Goal: Obtain resource: Download file/media

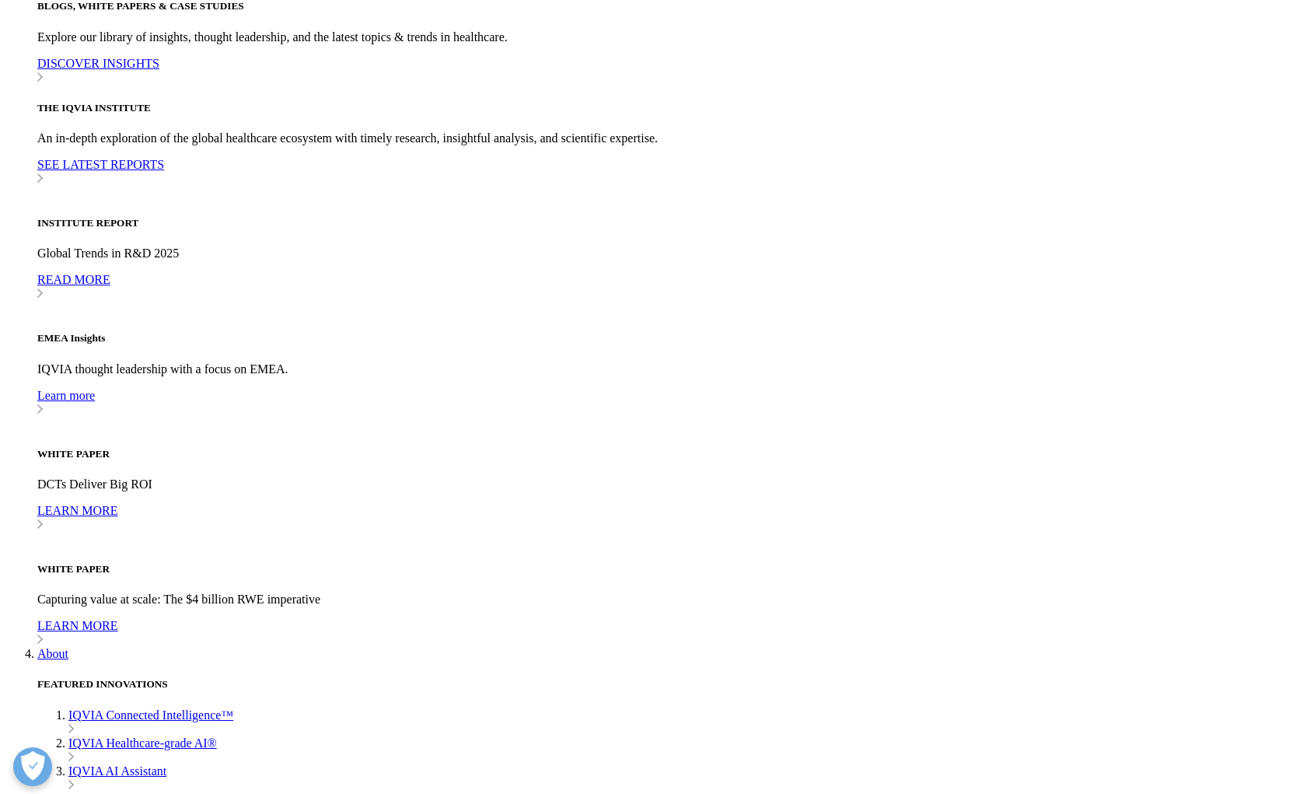
scroll to position [4354, 0]
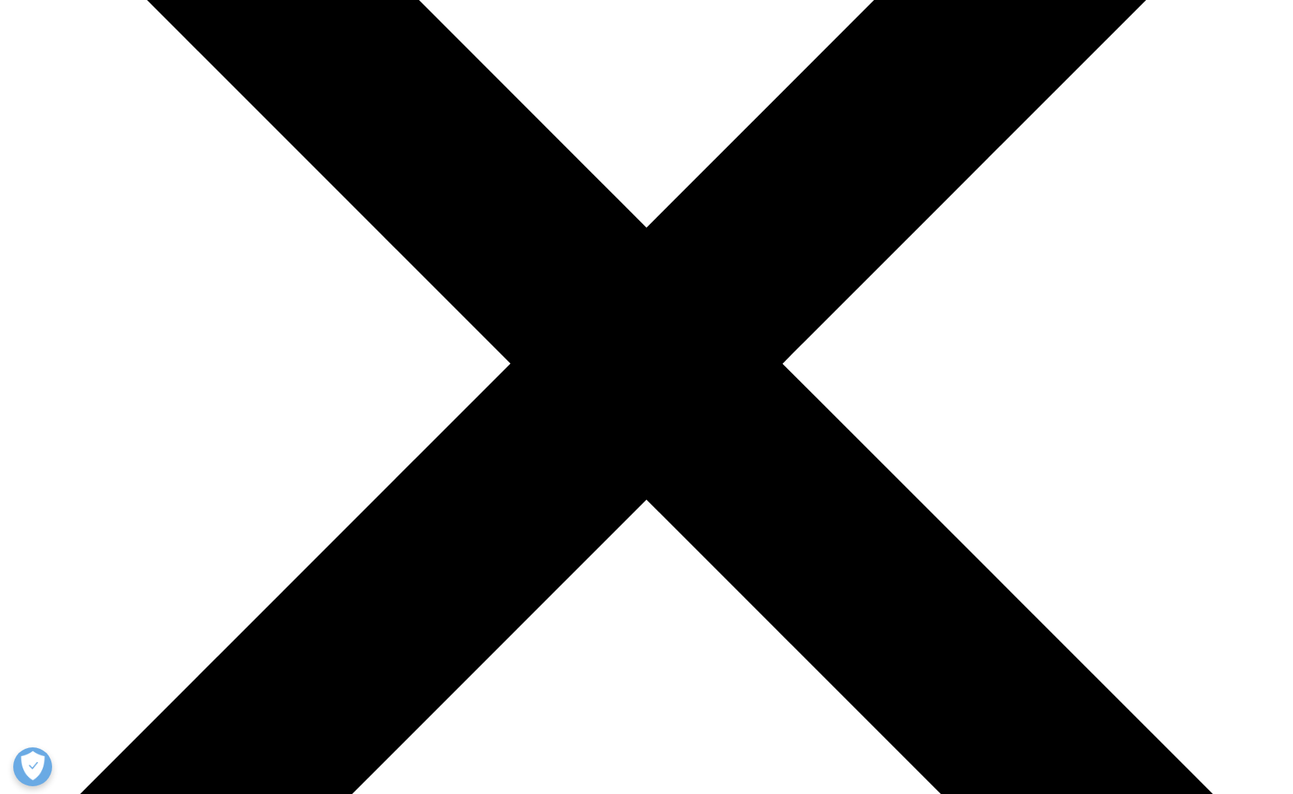
scroll to position [311, 0]
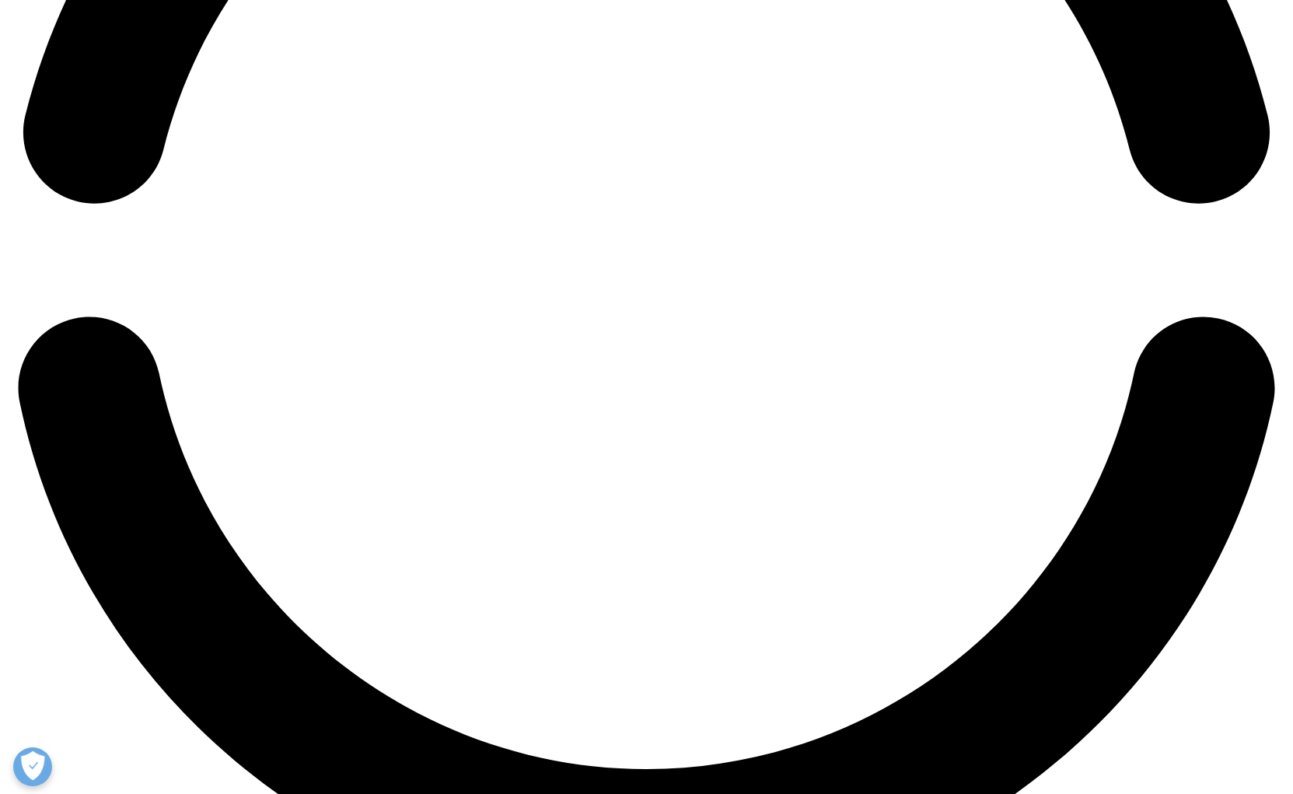
scroll to position [3026, 0]
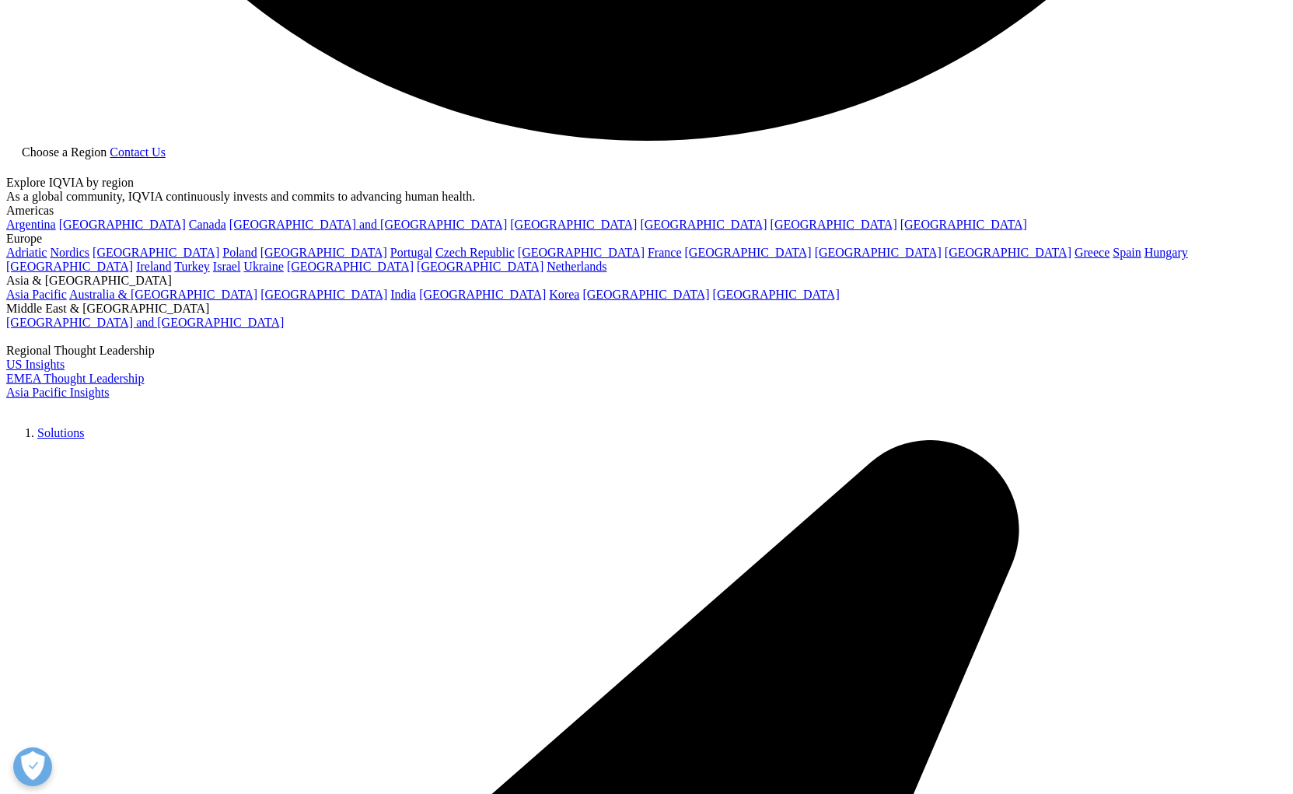
scroll to position [3726, 0]
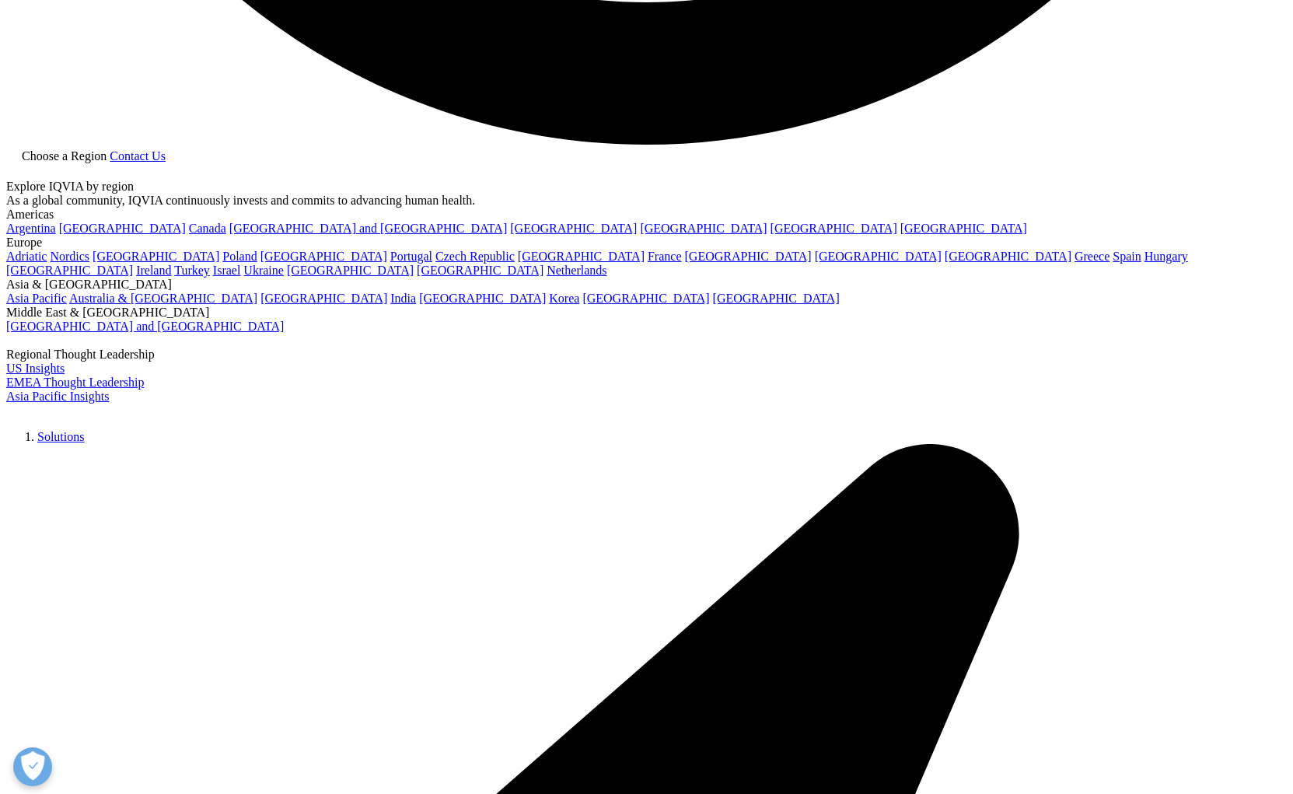
scroll to position [311, 0]
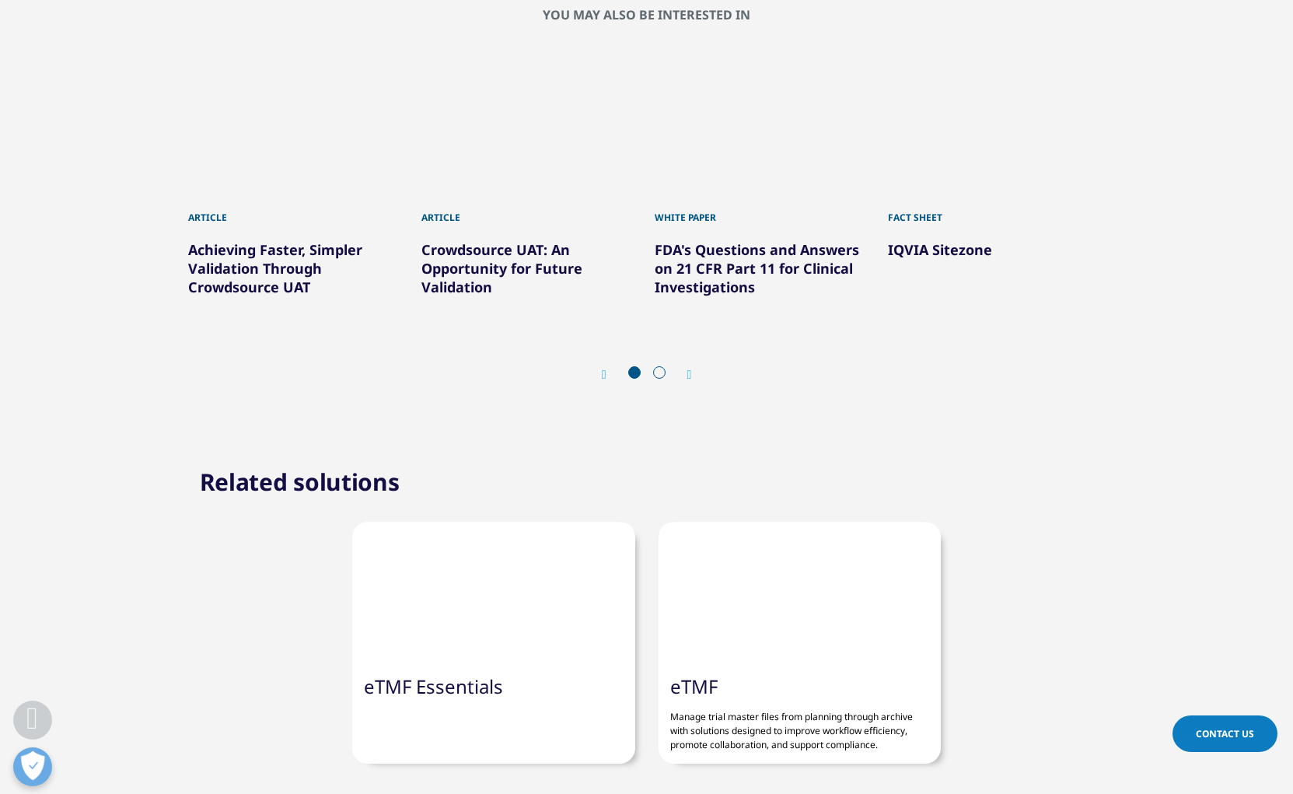
scroll to position [933, 0]
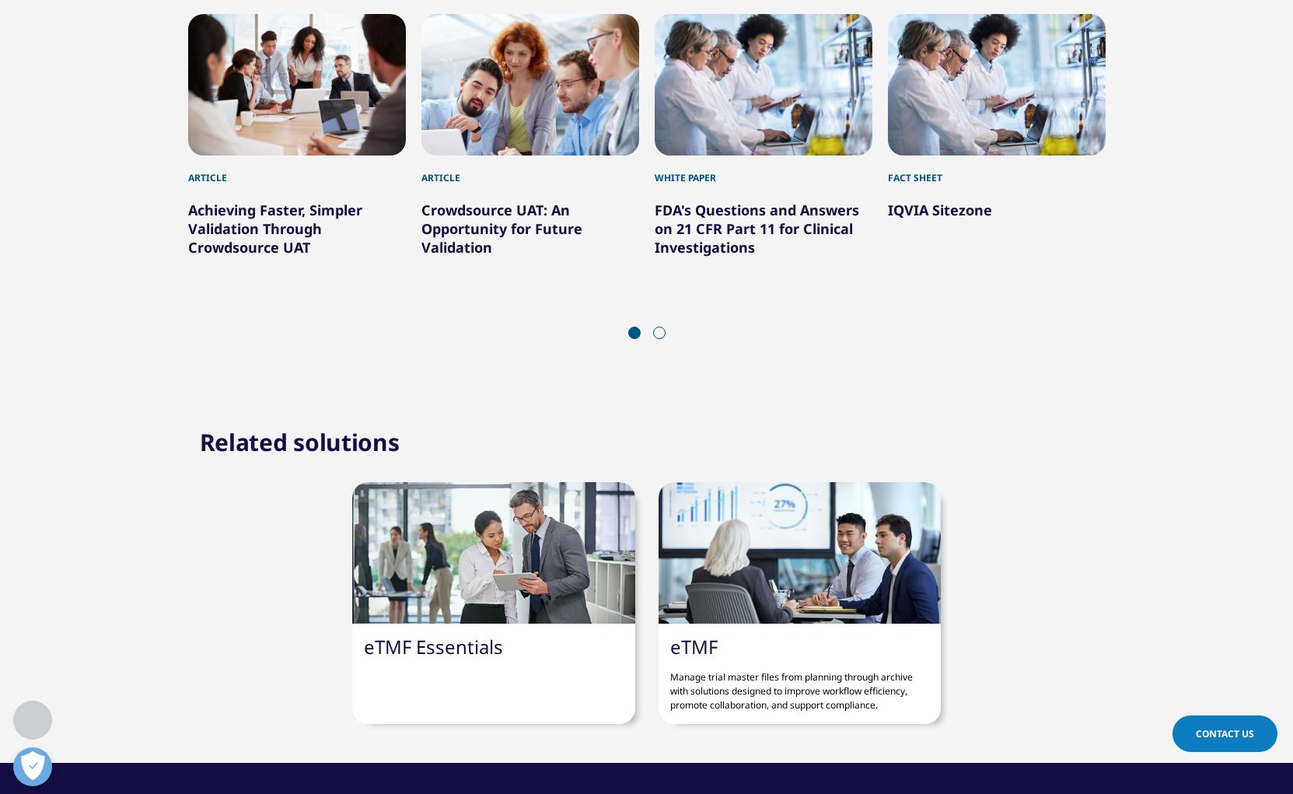
click at [774, 569] on div at bounding box center [800, 552] width 282 height 141
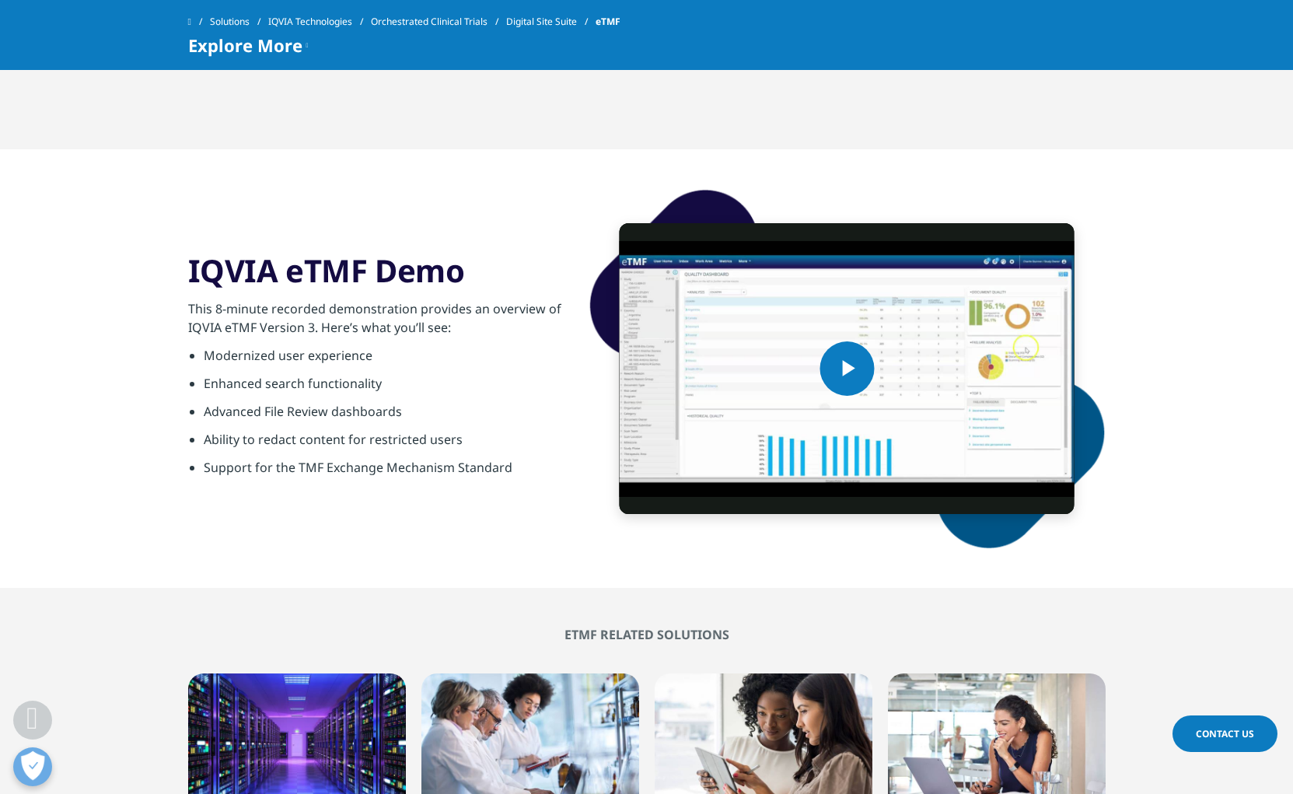
scroll to position [2488, 0]
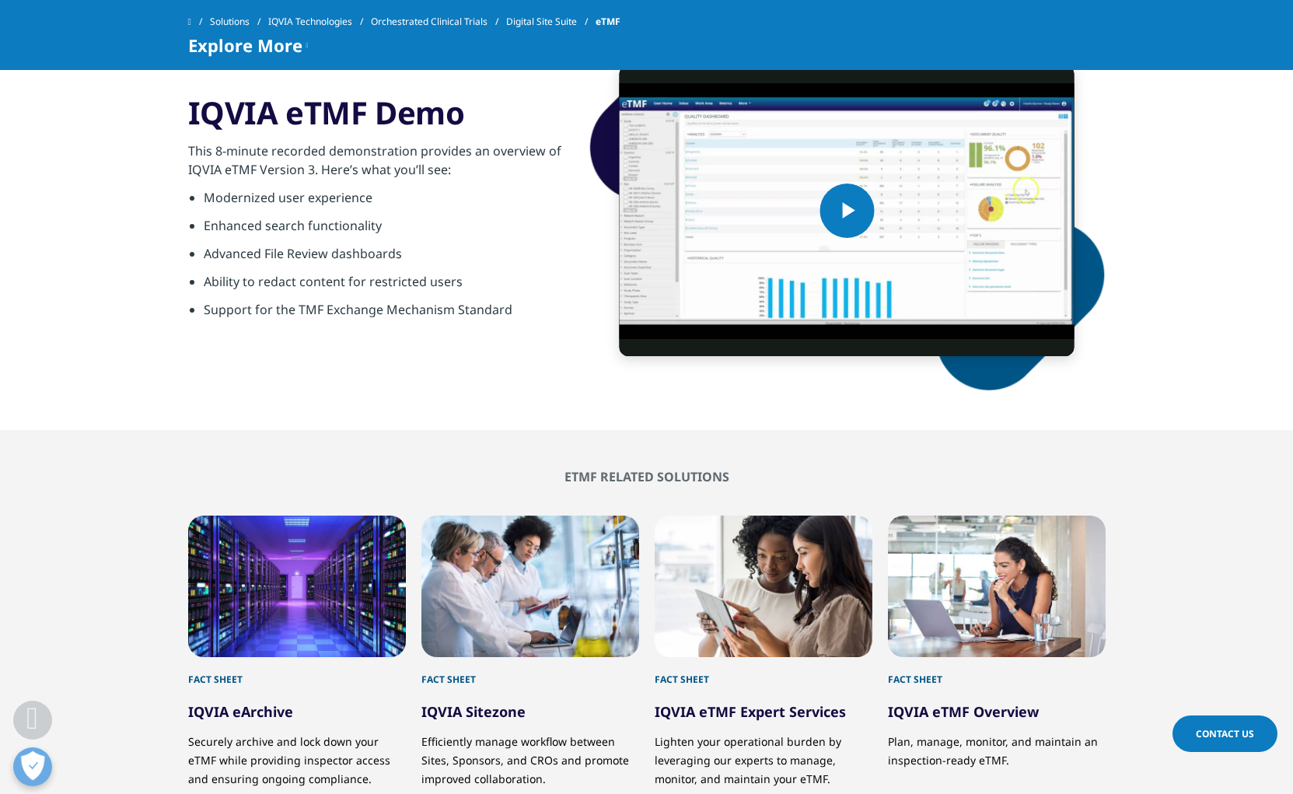
click at [408, 435] on section "ETMF RELATED SOLUTIONS FACT SHEET IQVIA eArchive Securely archive and lock down…" at bounding box center [646, 659] width 1293 height 459
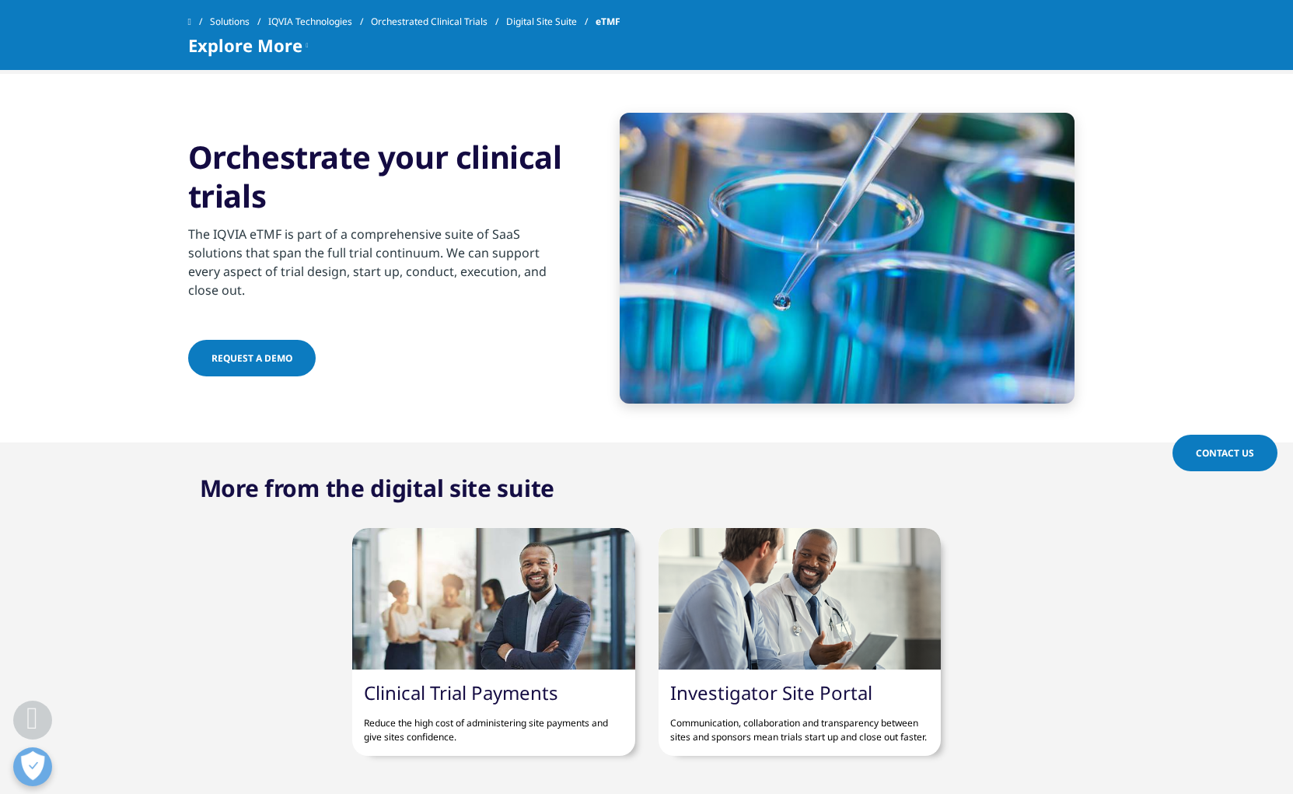
scroll to position [4391, 0]
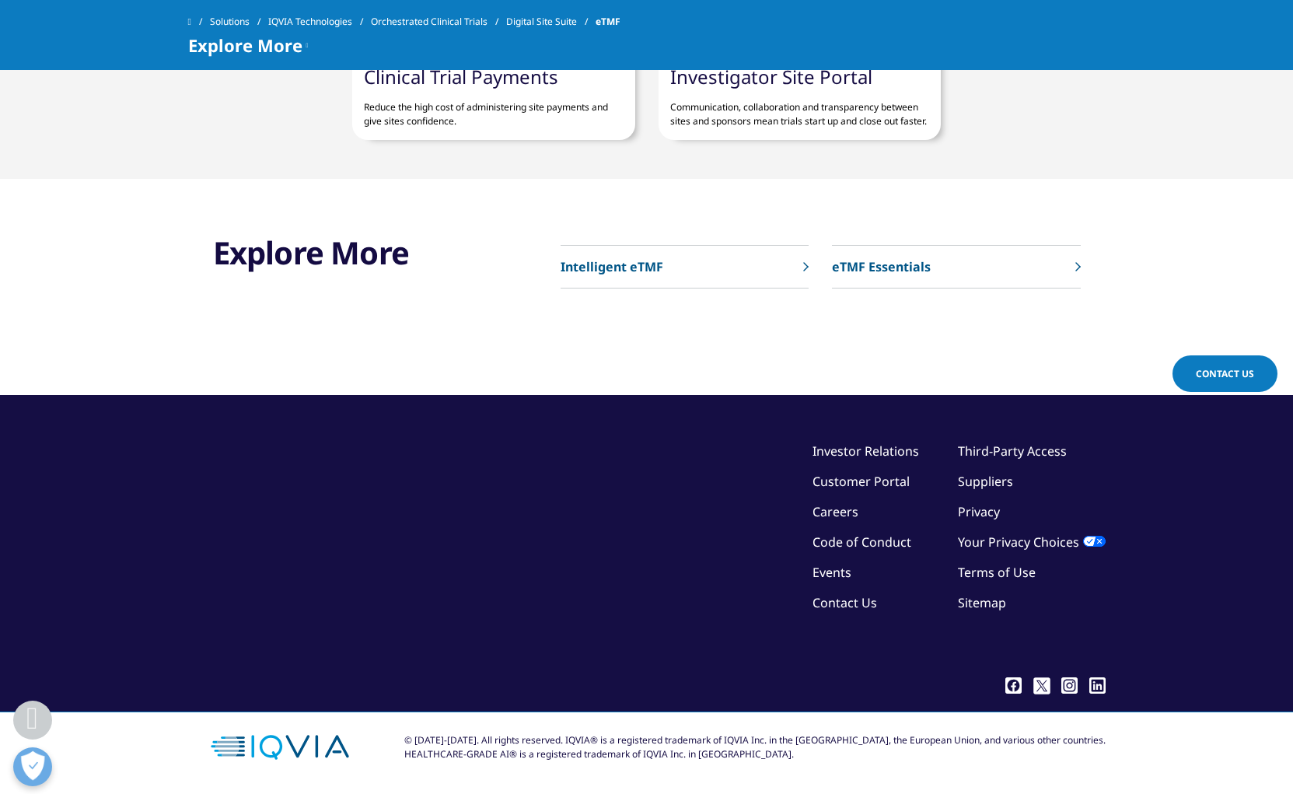
click at [857, 600] on link "Contact Us" at bounding box center [844, 602] width 65 height 17
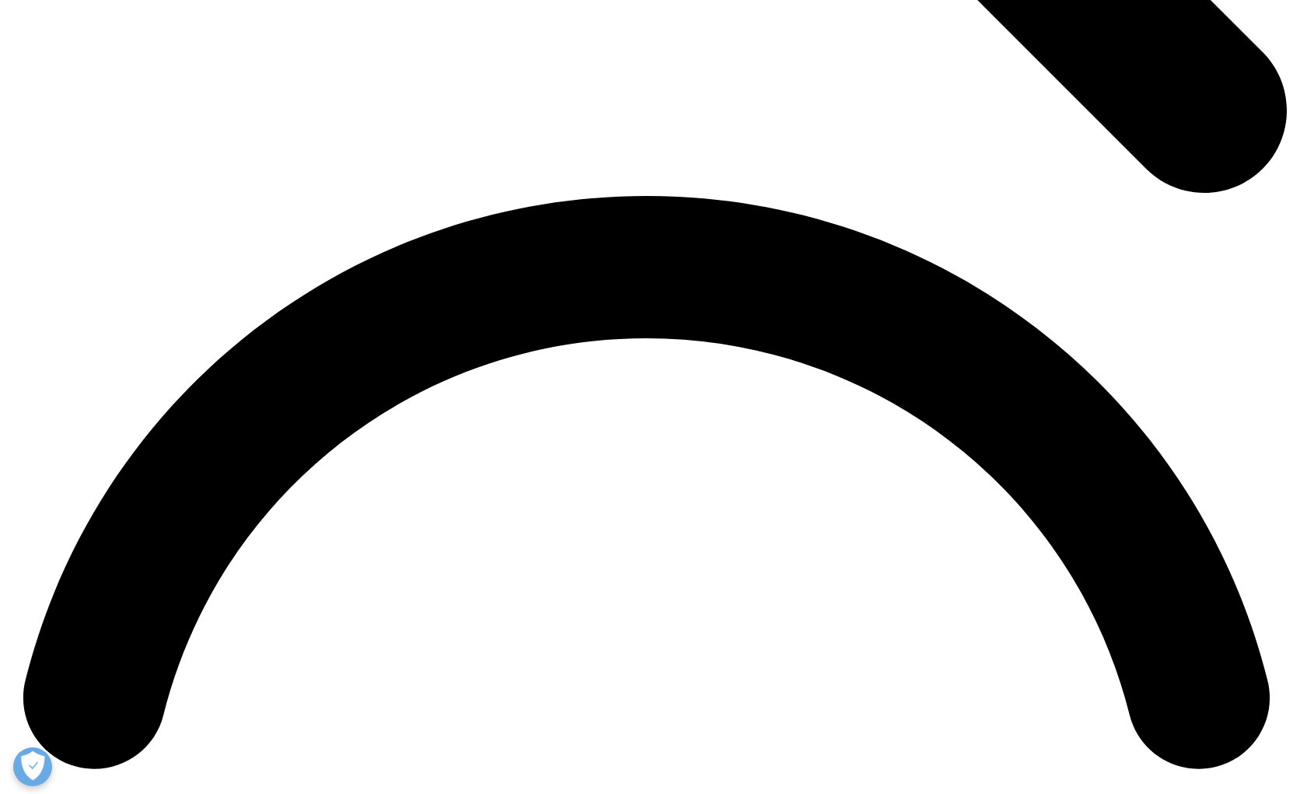
scroll to position [2367, 0]
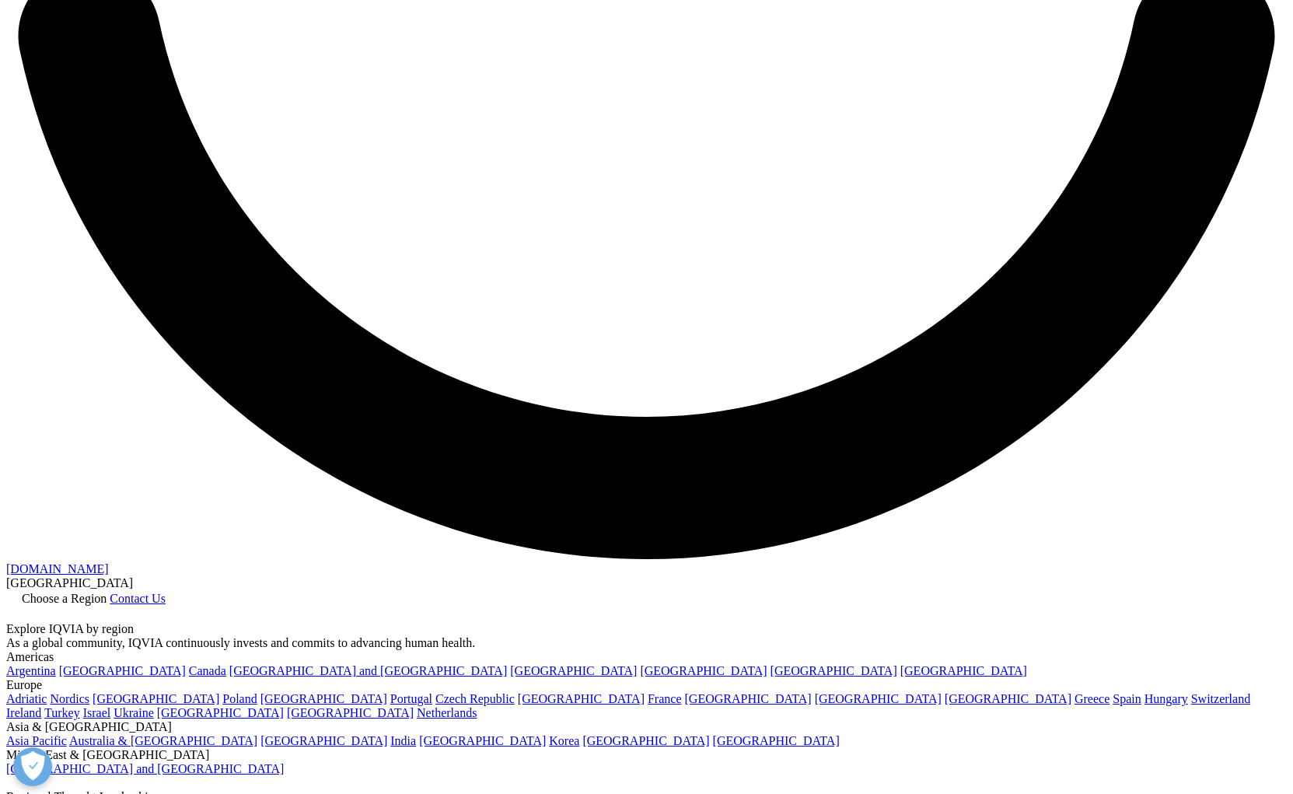
scroll to position [3337, 0]
